Goal: Task Accomplishment & Management: Manage account settings

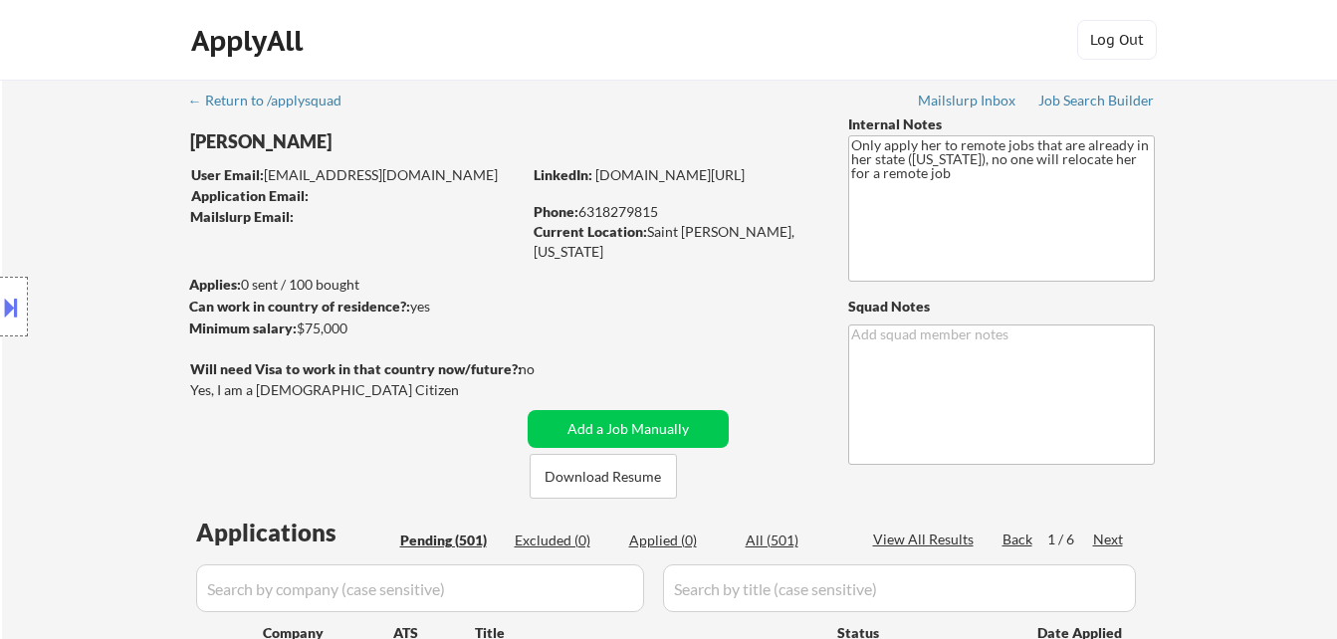
select select ""pending""
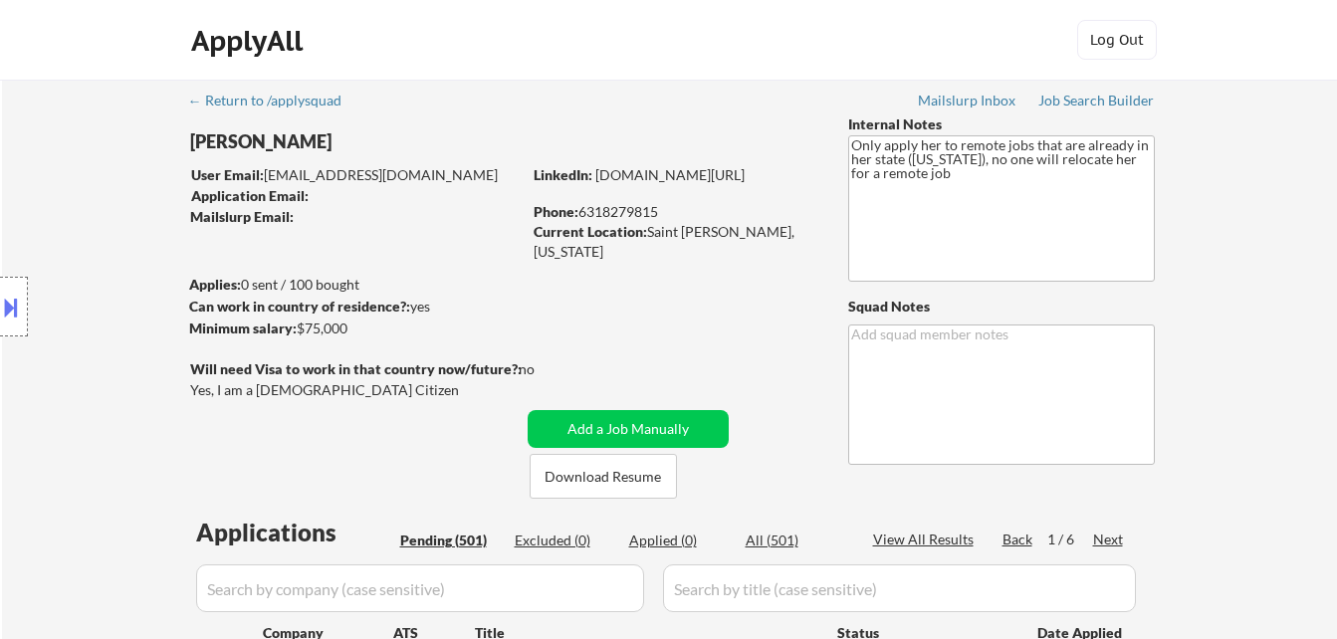
select select ""pending""
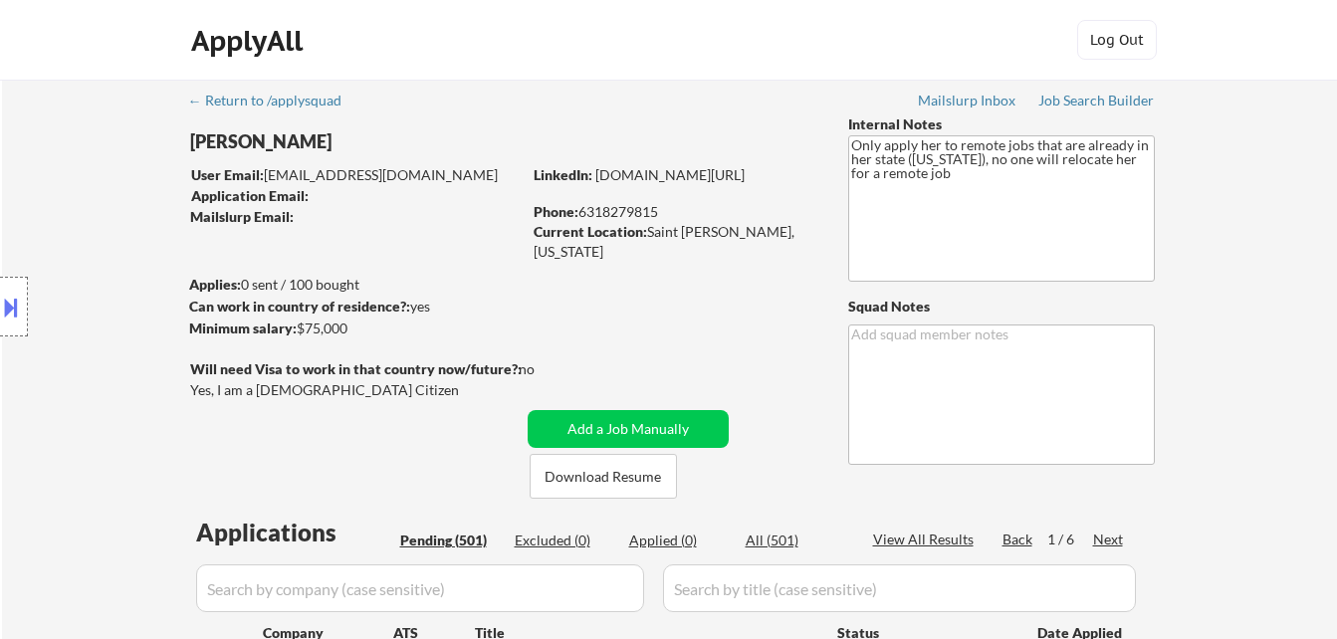
select select ""pending""
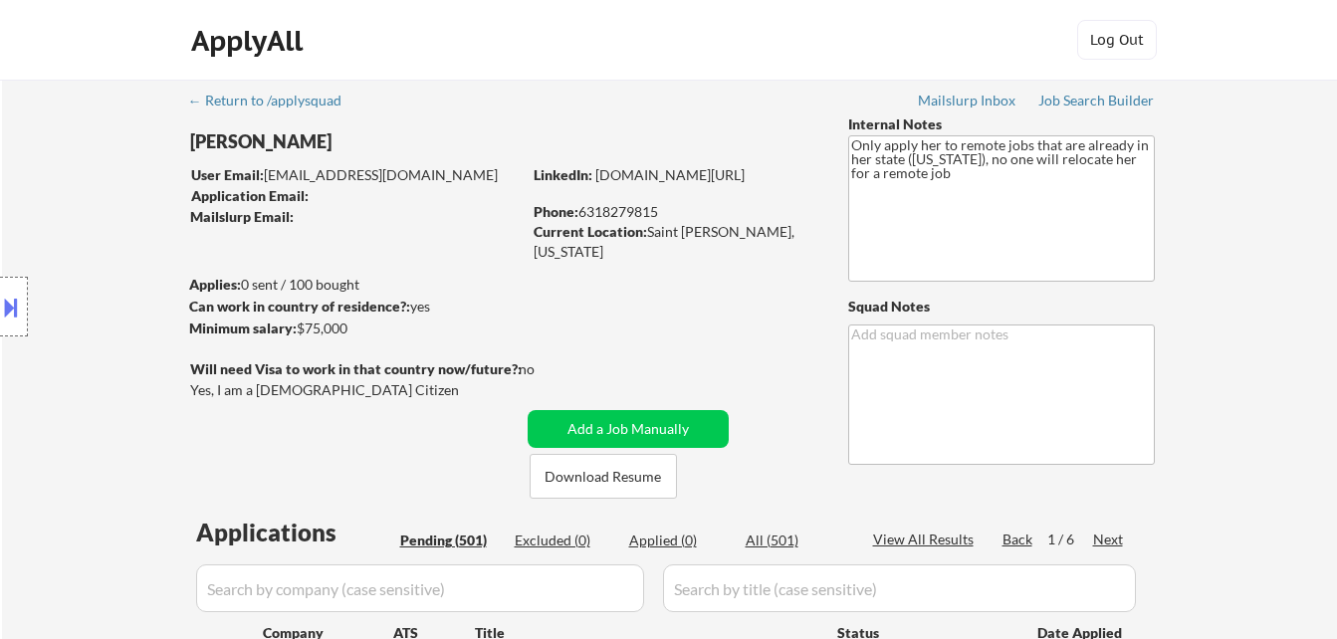
select select ""pending""
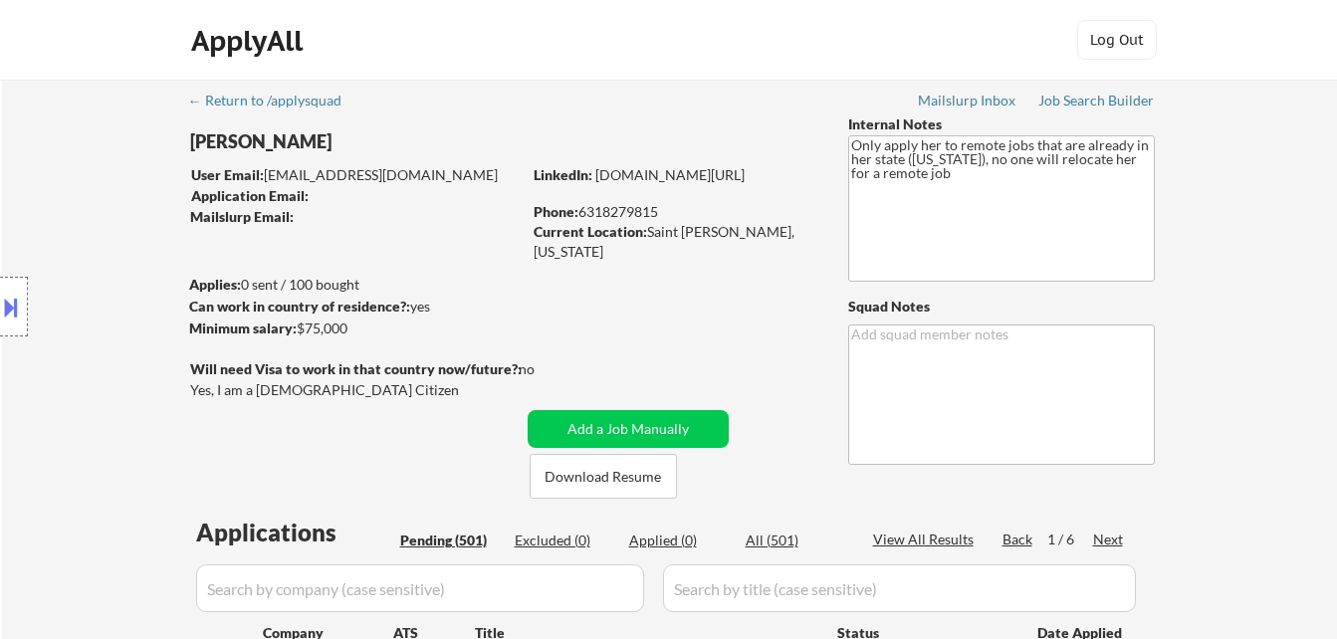
select select ""pending""
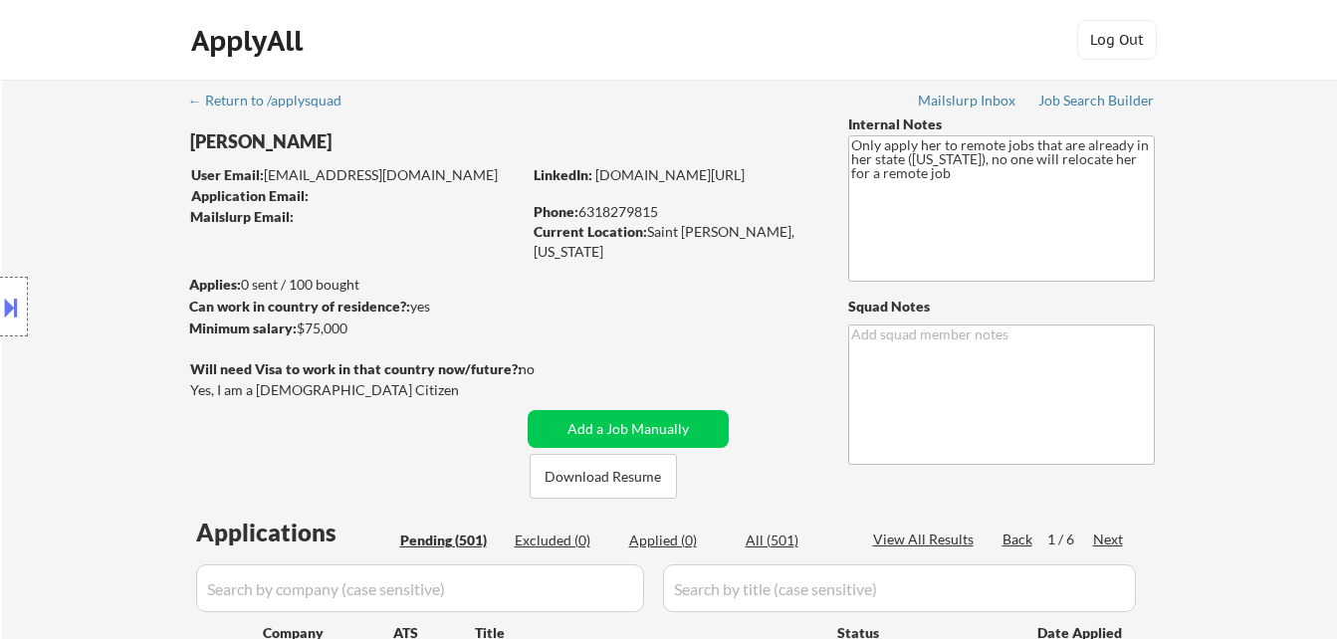
select select ""pending""
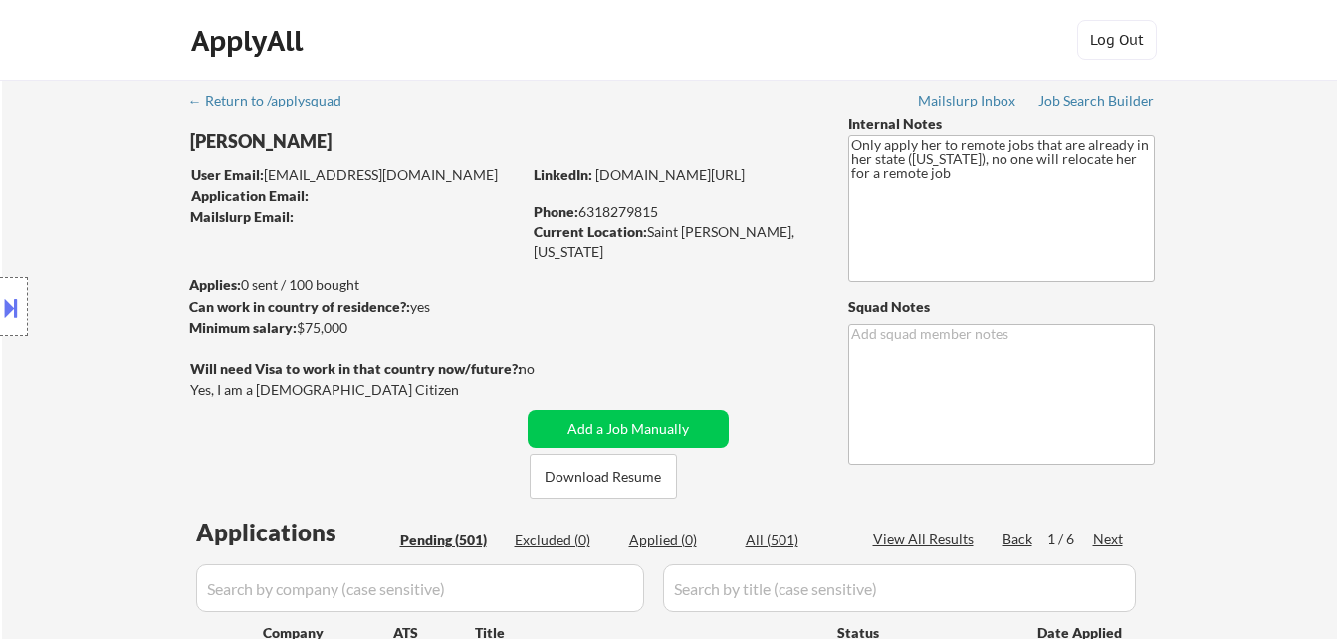
select select ""pending""
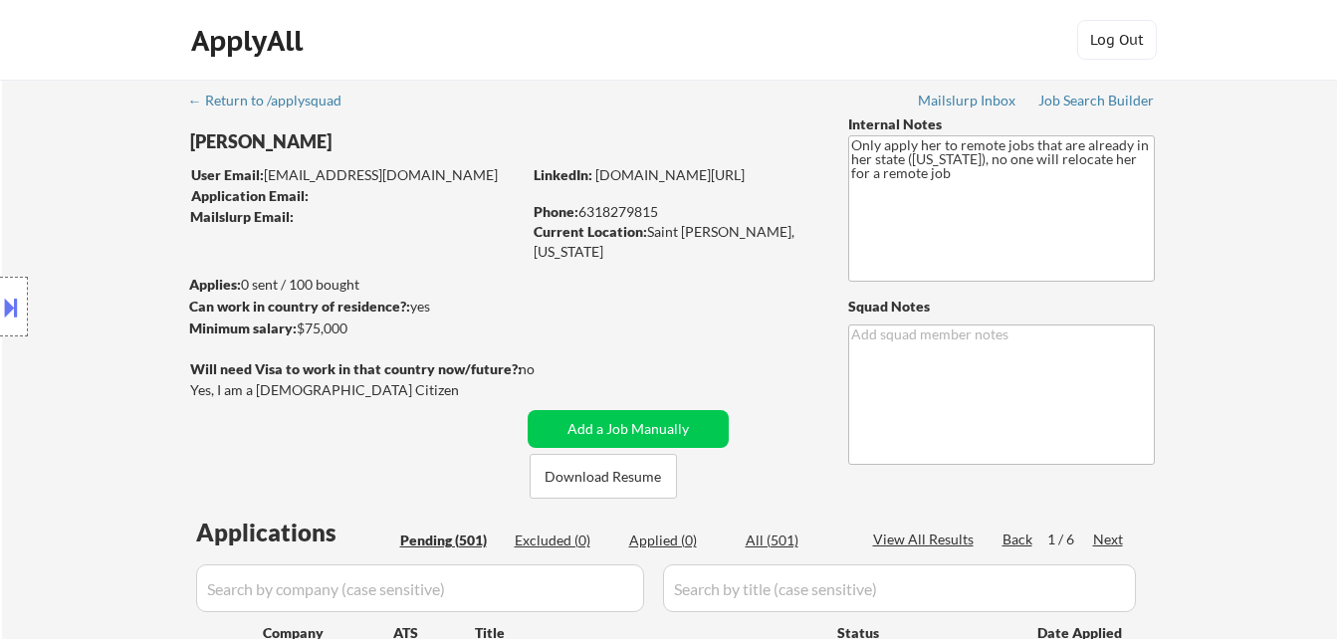
select select ""pending""
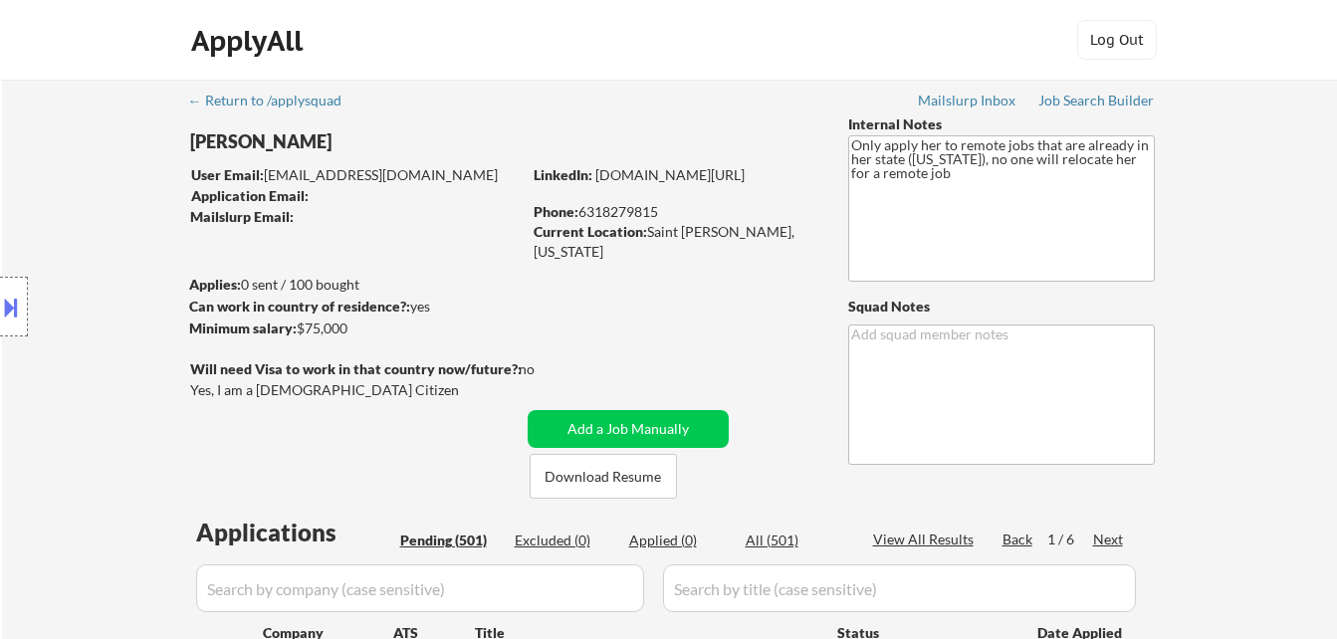
select select ""pending""
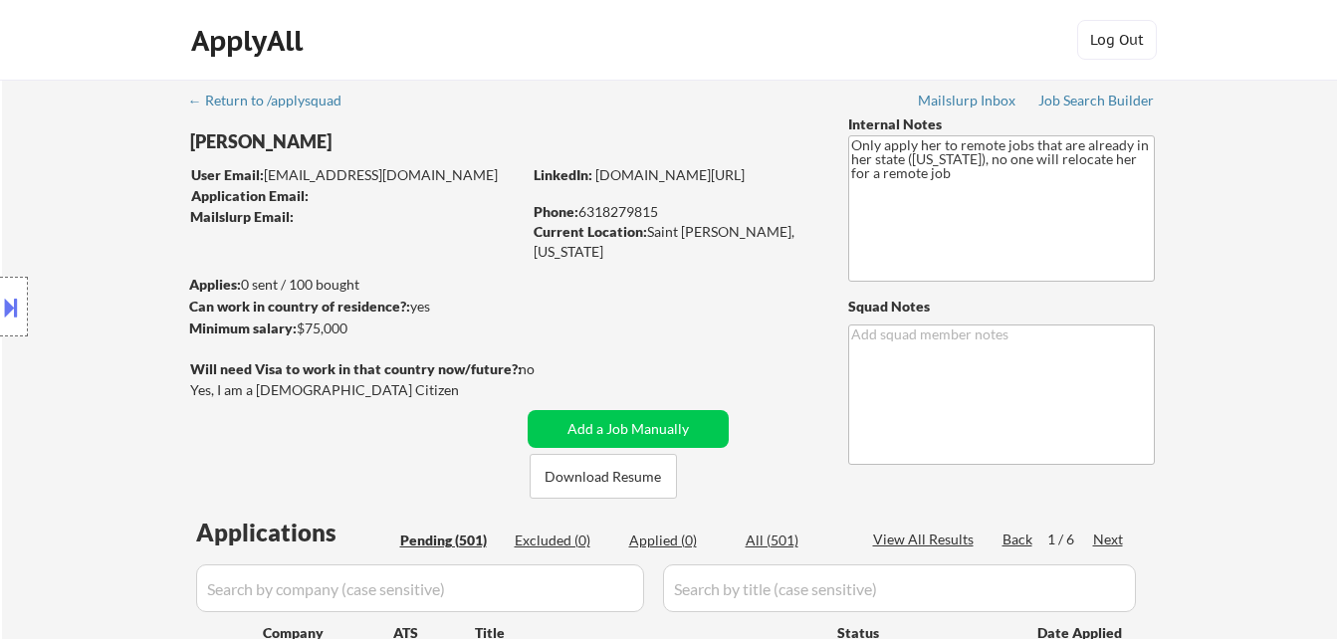
select select ""pending""
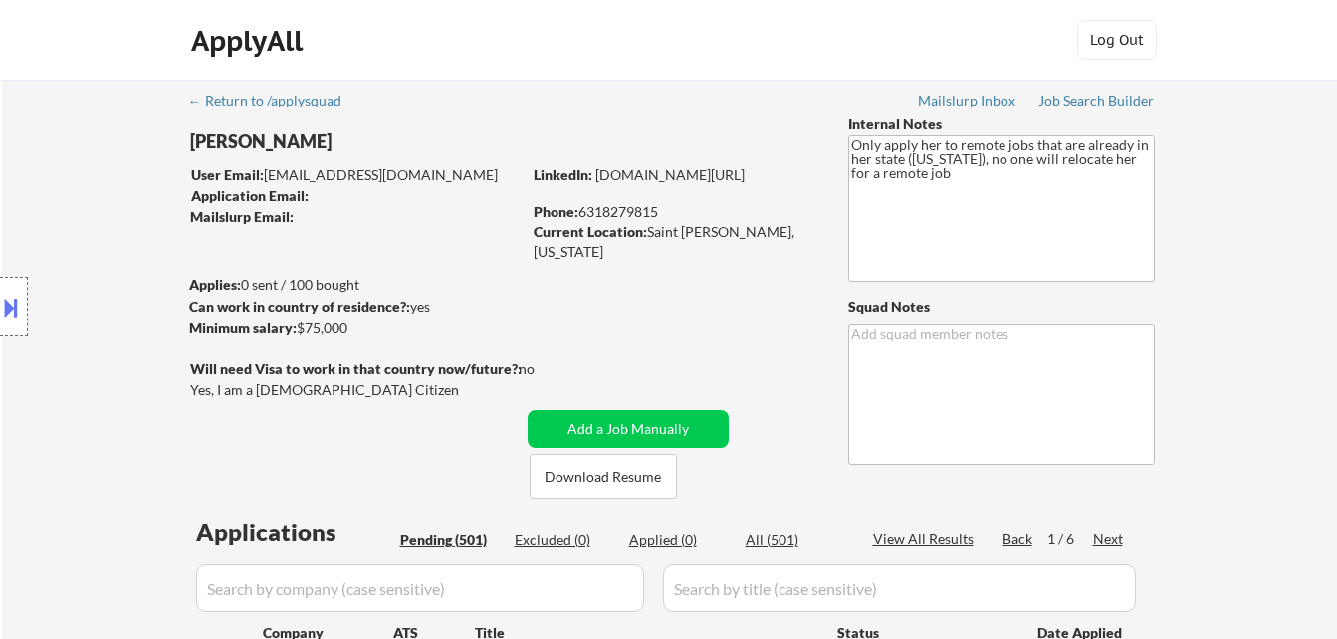
select select ""pending""
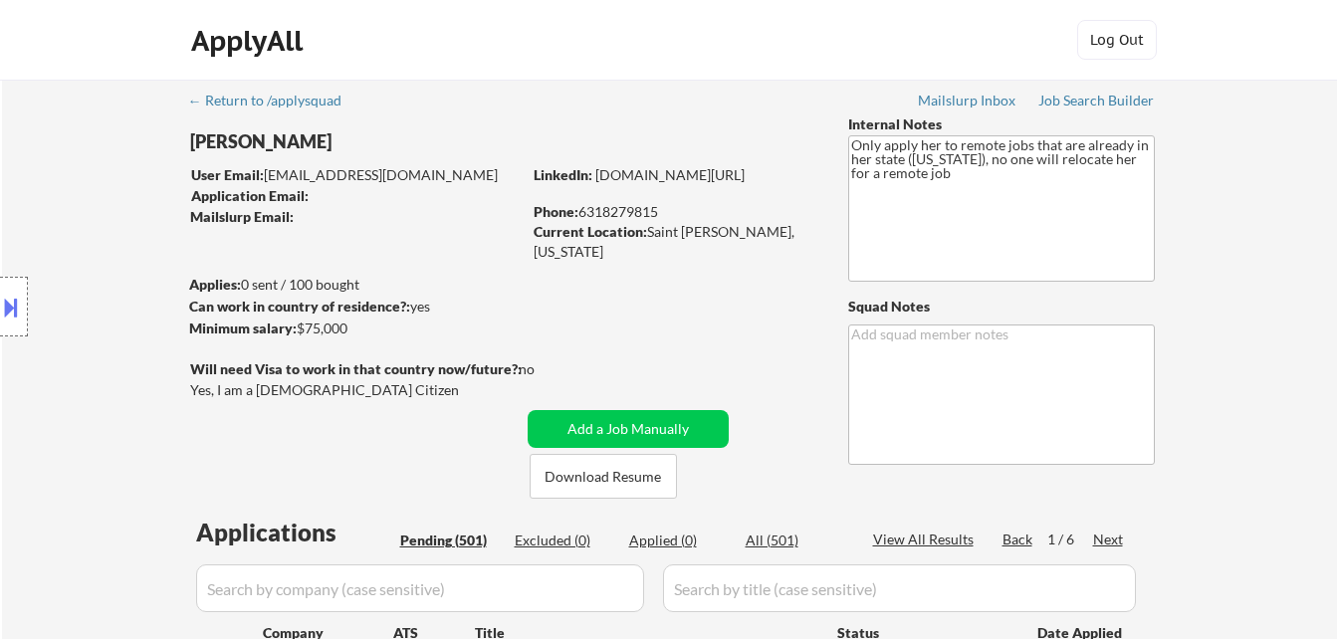
select select ""pending""
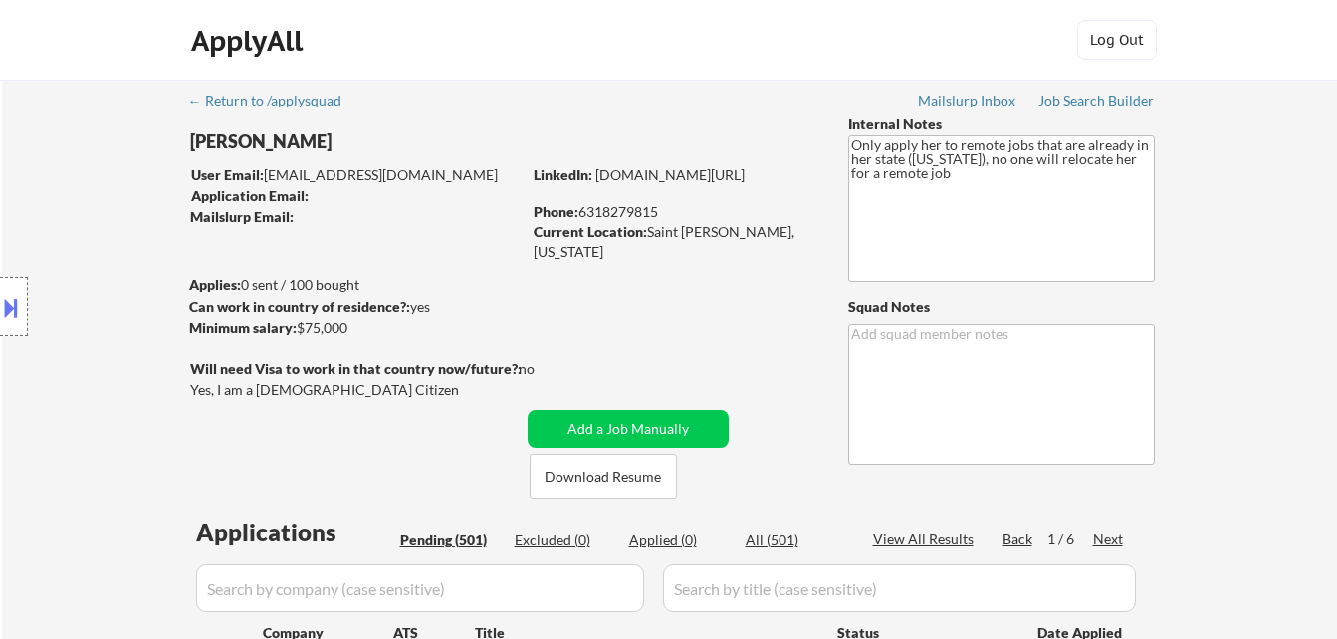
select select ""pending""
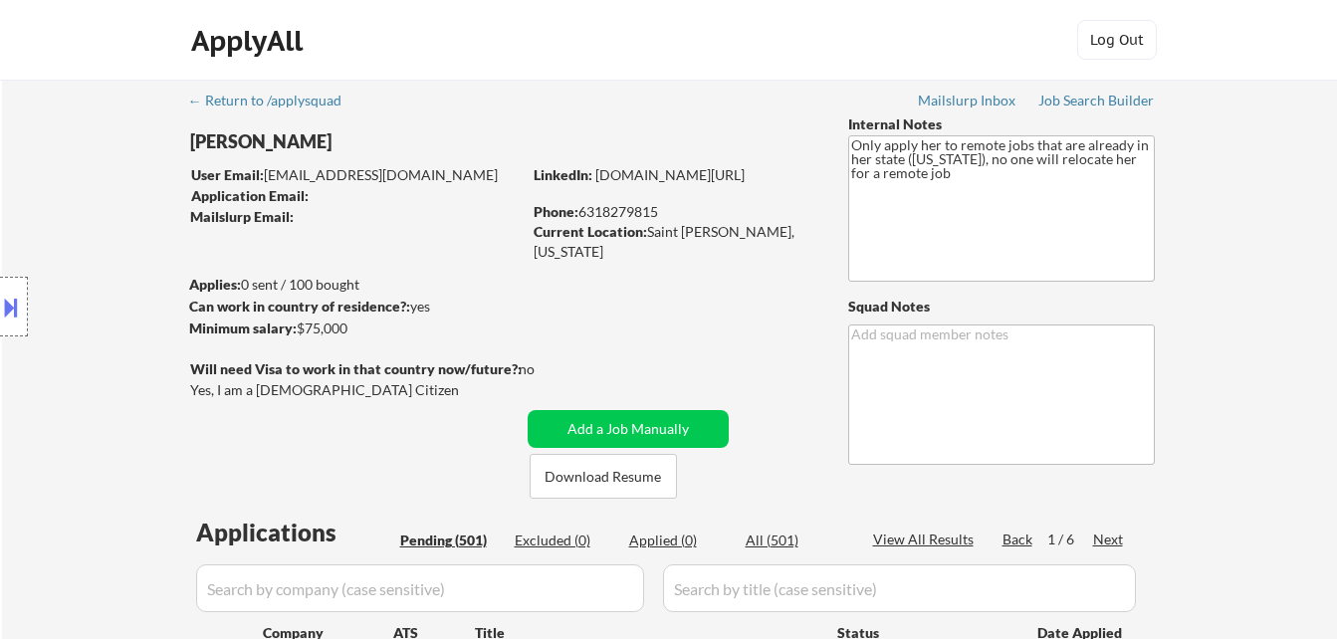
select select ""pending""
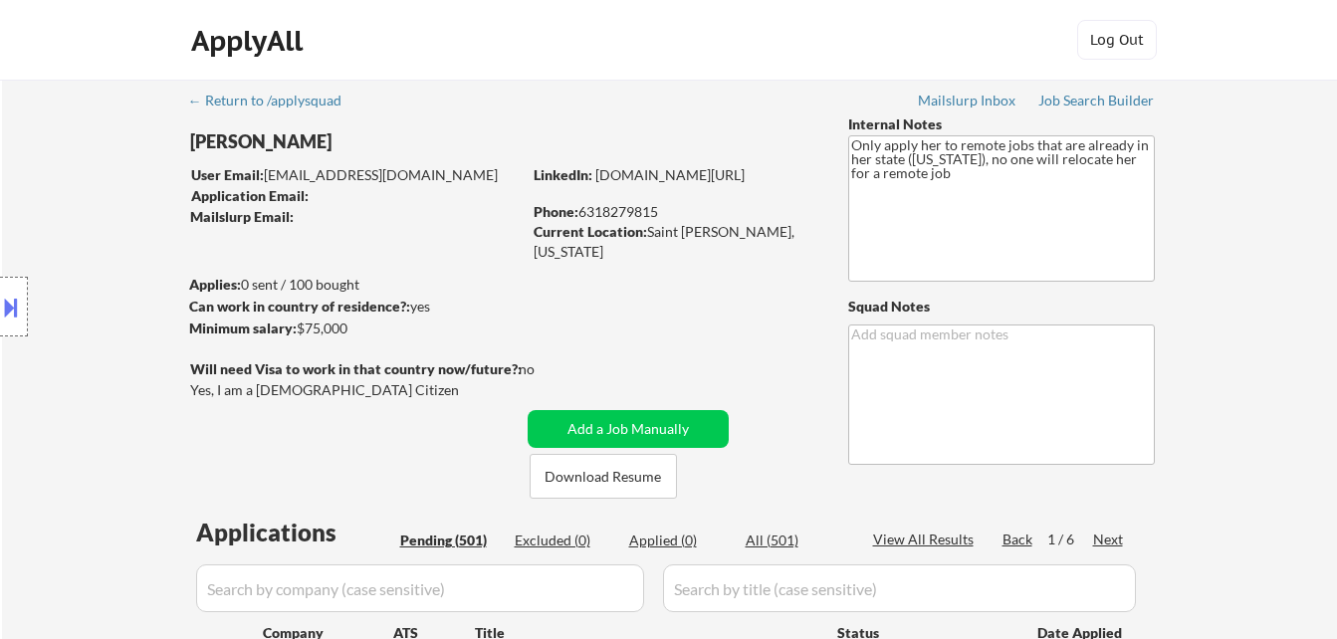
select select ""pending""
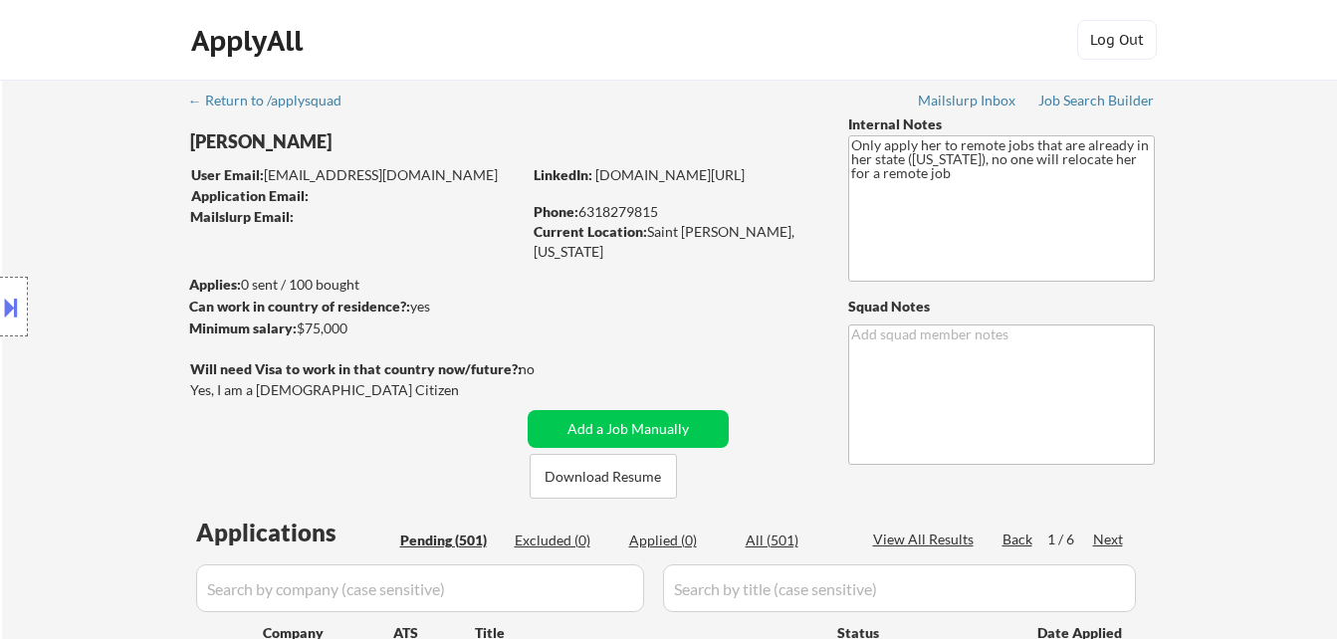
select select ""pending""
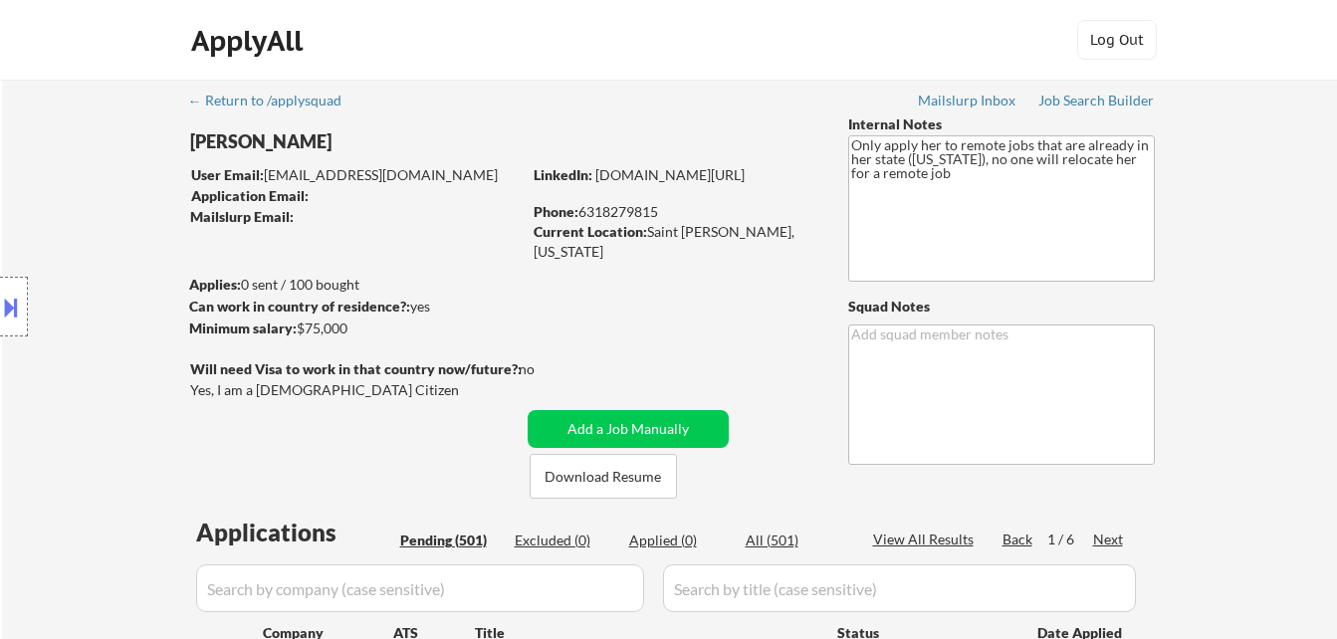
select select ""pending""
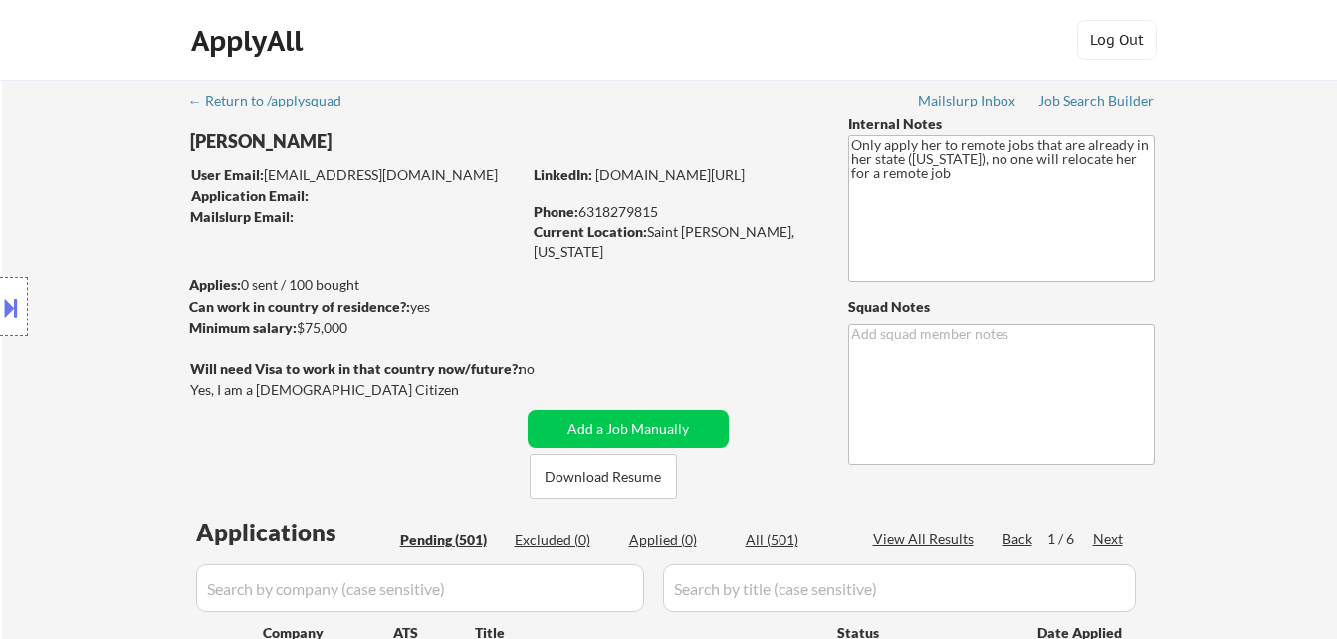
select select ""pending""
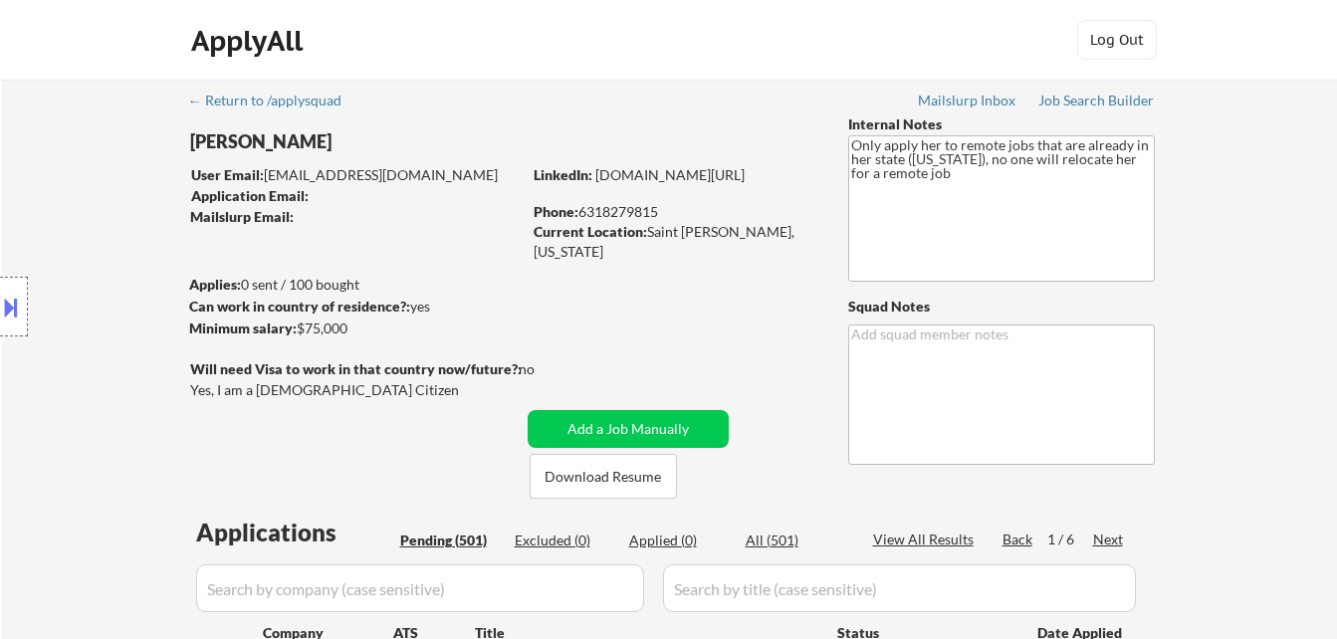
select select ""pending""
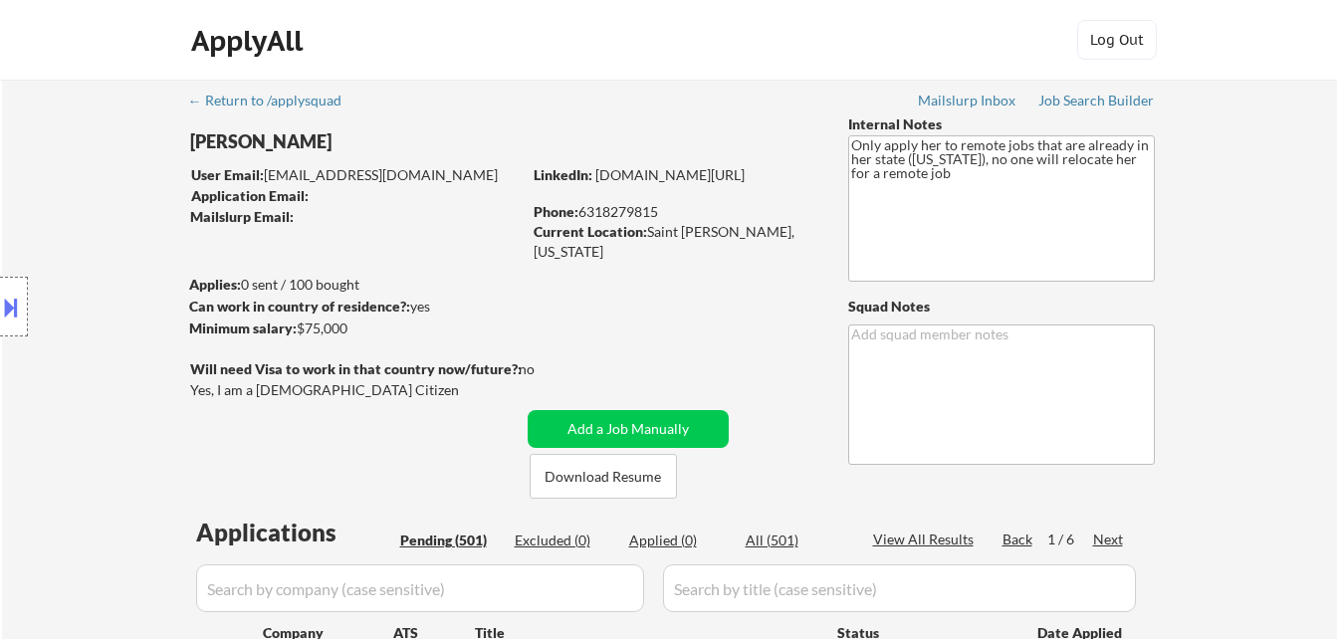
select select ""pending""
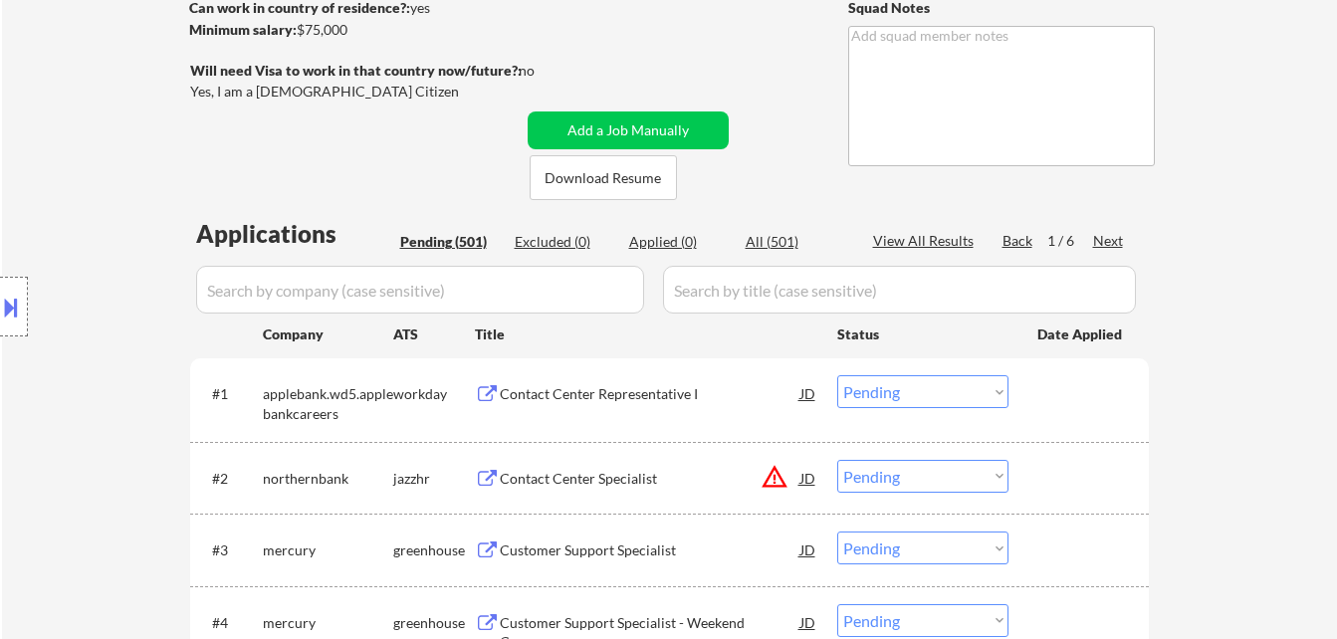
scroll to position [299, 0]
